Goal: Task Accomplishment & Management: Manage account settings

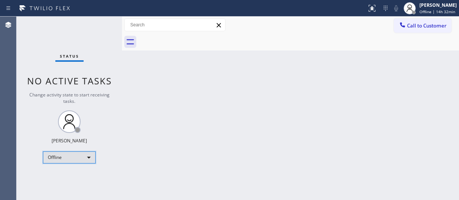
click at [88, 157] on div "Offline" at bounding box center [69, 157] width 53 height 12
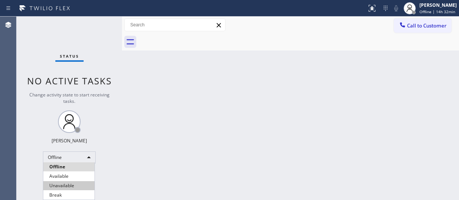
click at [65, 188] on li "Unavailable" at bounding box center [68, 185] width 51 height 9
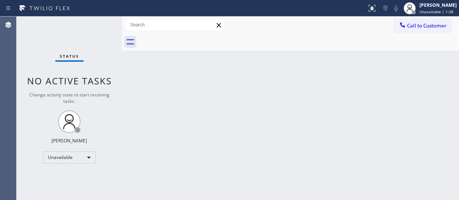
click at [319, 124] on div "Back to Dashboard Change Sender ID Customers Technicians Select a contact Outbo…" at bounding box center [290, 108] width 337 height 183
click at [360, 52] on div "Back to Dashboard Change Sender ID Customers Technicians Select a contact Outbo…" at bounding box center [290, 108] width 337 height 183
